Goal: Obtain resource: Obtain resource

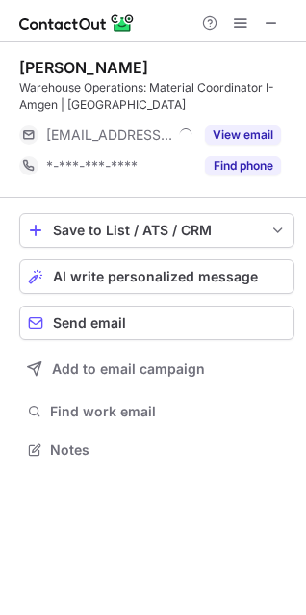
scroll to position [437, 306]
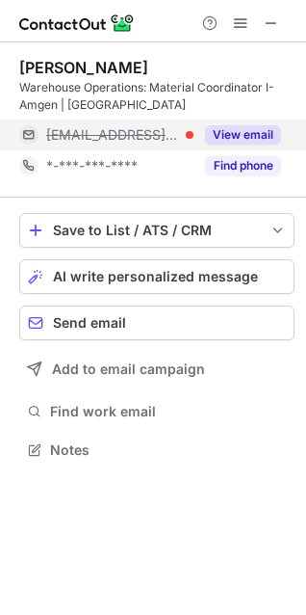
click at [237, 128] on button "View email" at bounding box center [243, 134] width 76 height 19
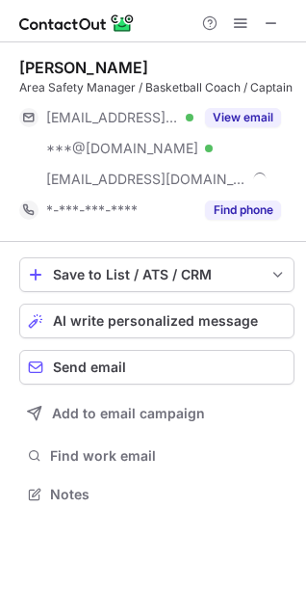
scroll to position [481, 306]
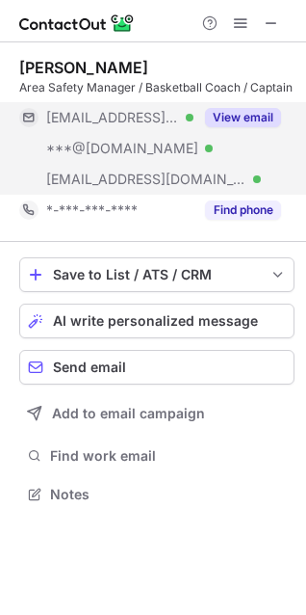
click at [228, 123] on button "View email" at bounding box center [243, 117] width 76 height 19
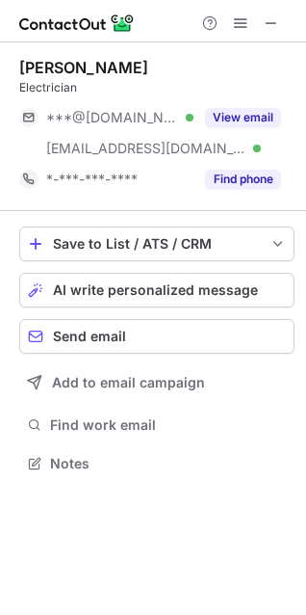
scroll to position [450, 306]
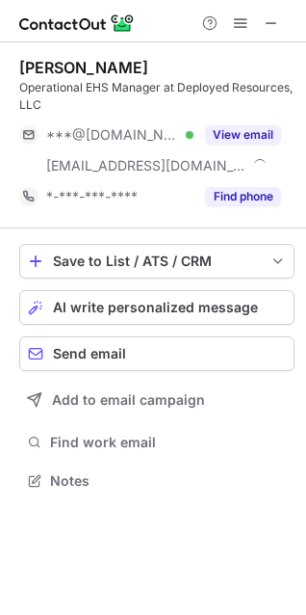
scroll to position [467, 306]
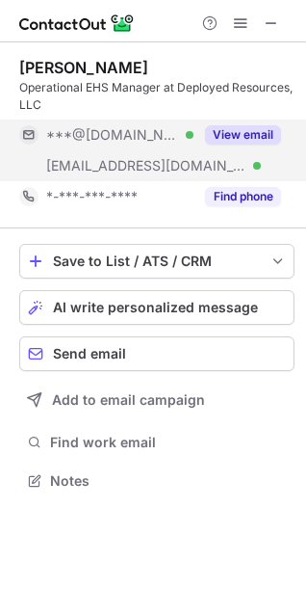
click at [257, 130] on button "View email" at bounding box center [243, 134] width 76 height 19
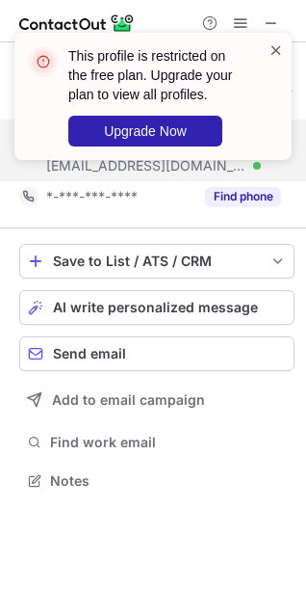
click at [271, 51] on span at bounding box center [276, 49] width 15 height 19
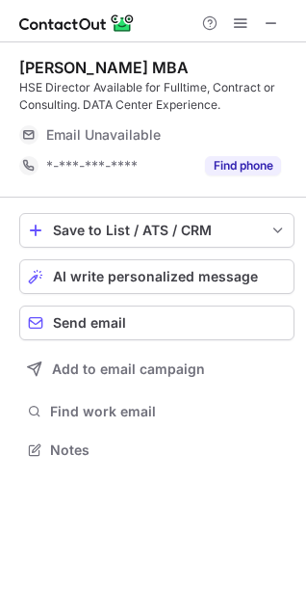
scroll to position [437, 306]
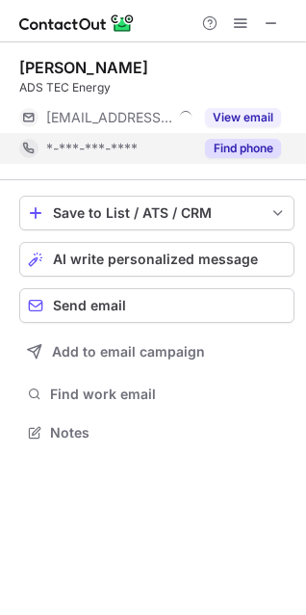
scroll to position [419, 306]
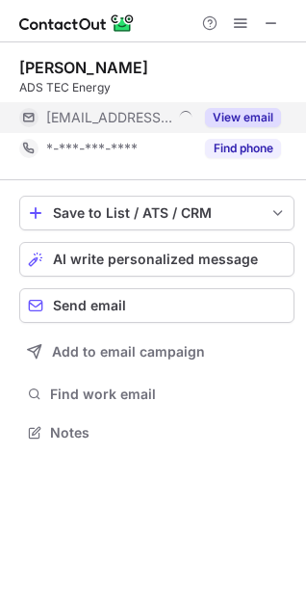
click at [219, 119] on button "View email" at bounding box center [243, 117] width 76 height 19
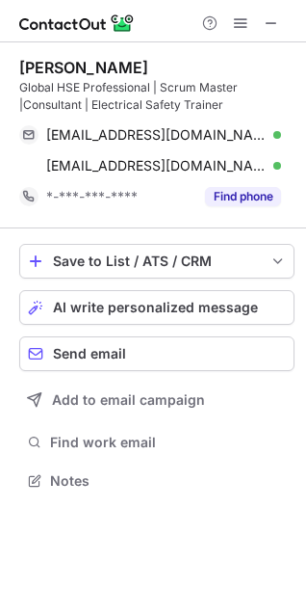
scroll to position [467, 306]
